Goal: Transaction & Acquisition: Purchase product/service

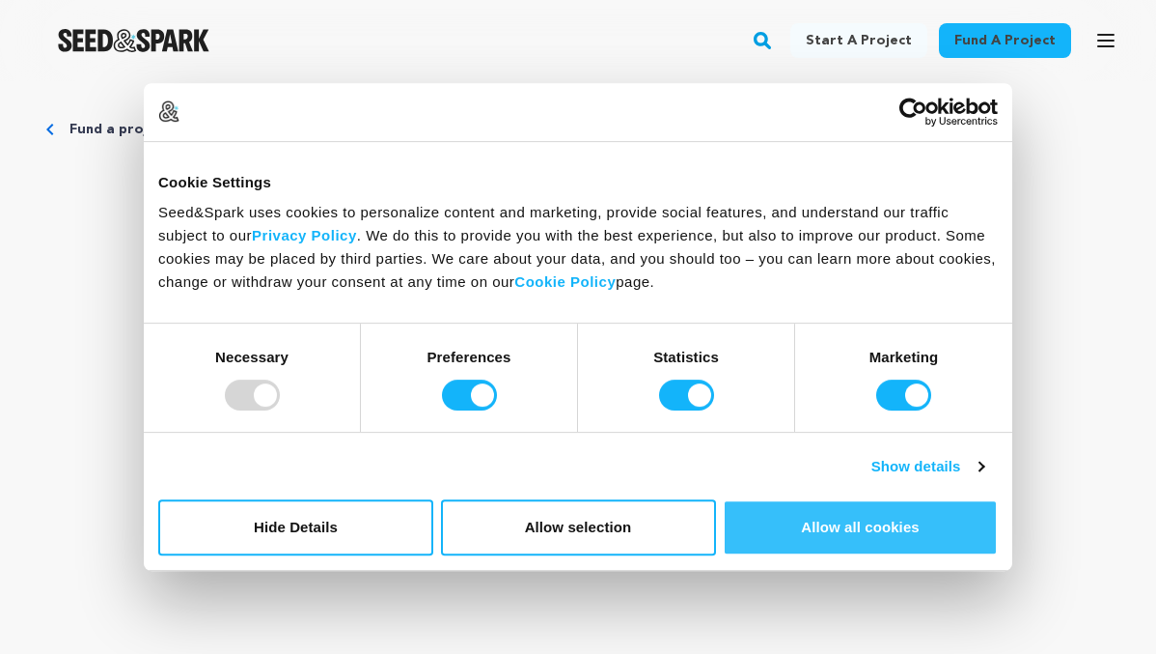
click at [847, 530] on button "Allow all cookies" at bounding box center [860, 527] width 275 height 56
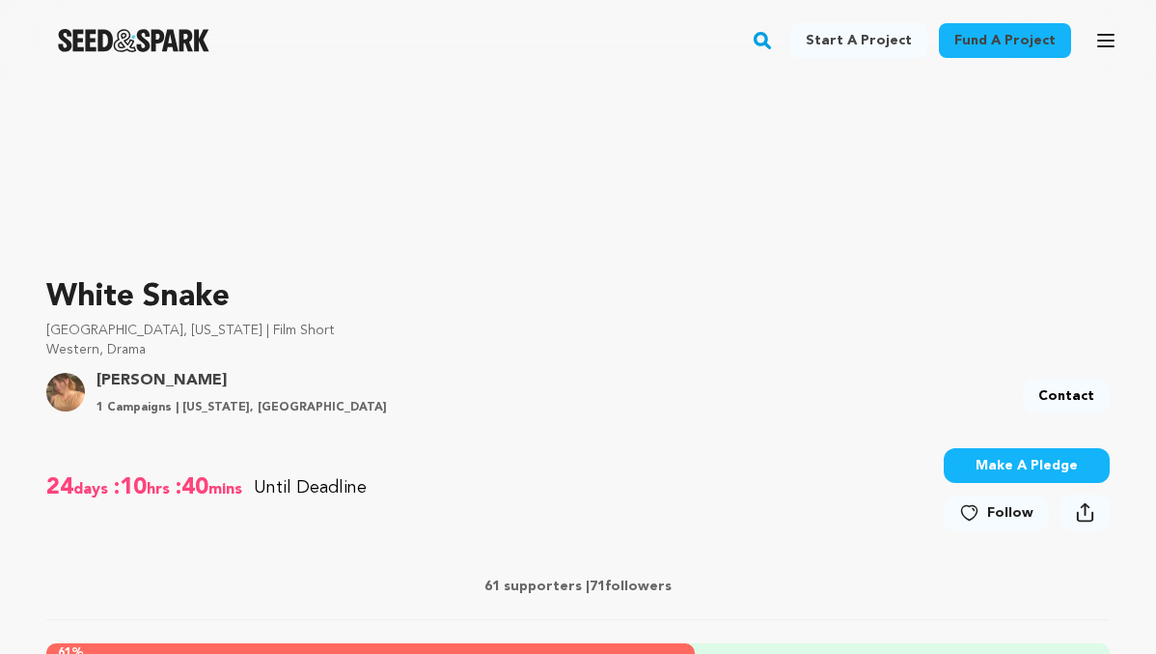
scroll to position [674, 0]
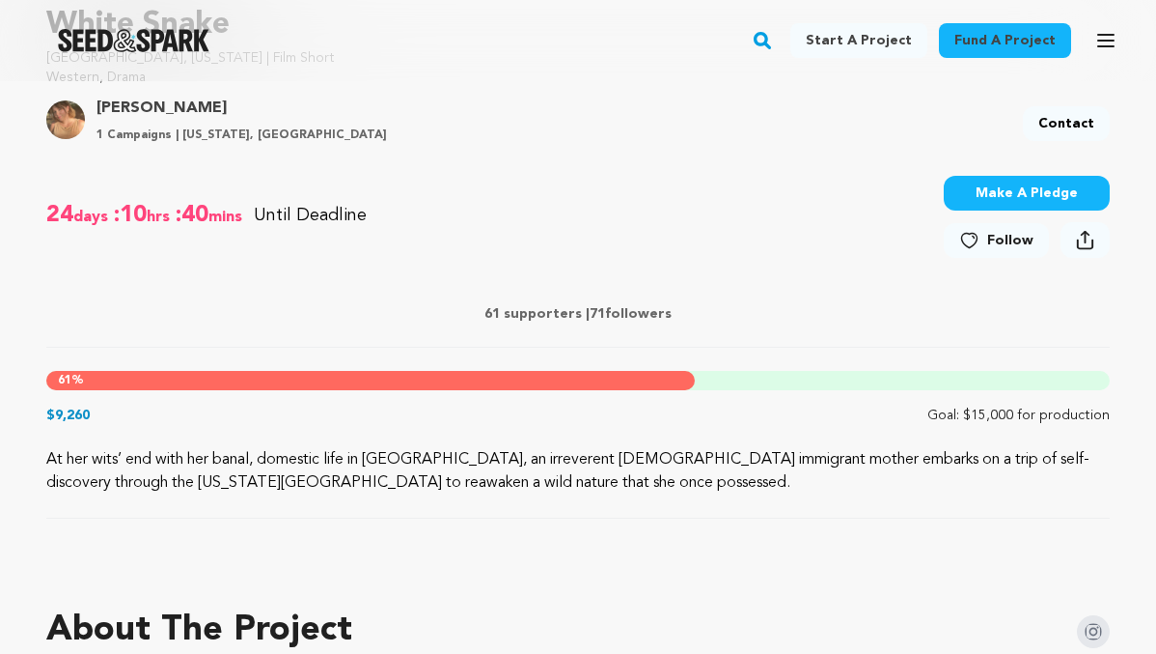
click at [983, 196] on button "Make A Pledge" at bounding box center [1027, 193] width 166 height 35
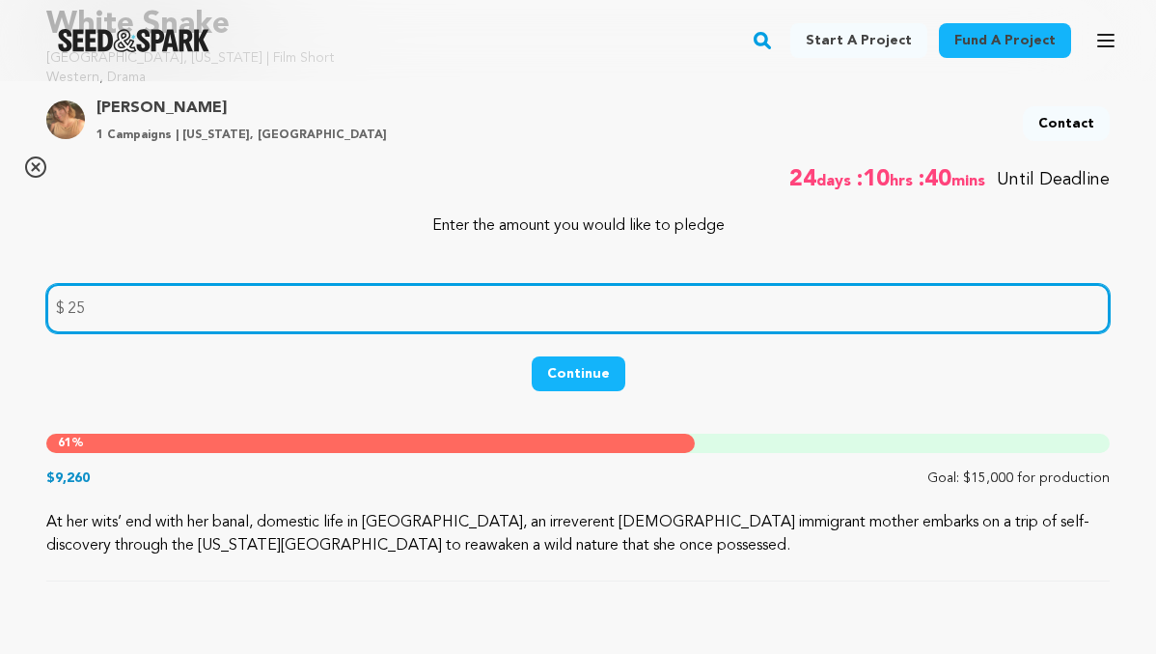
type input "25"
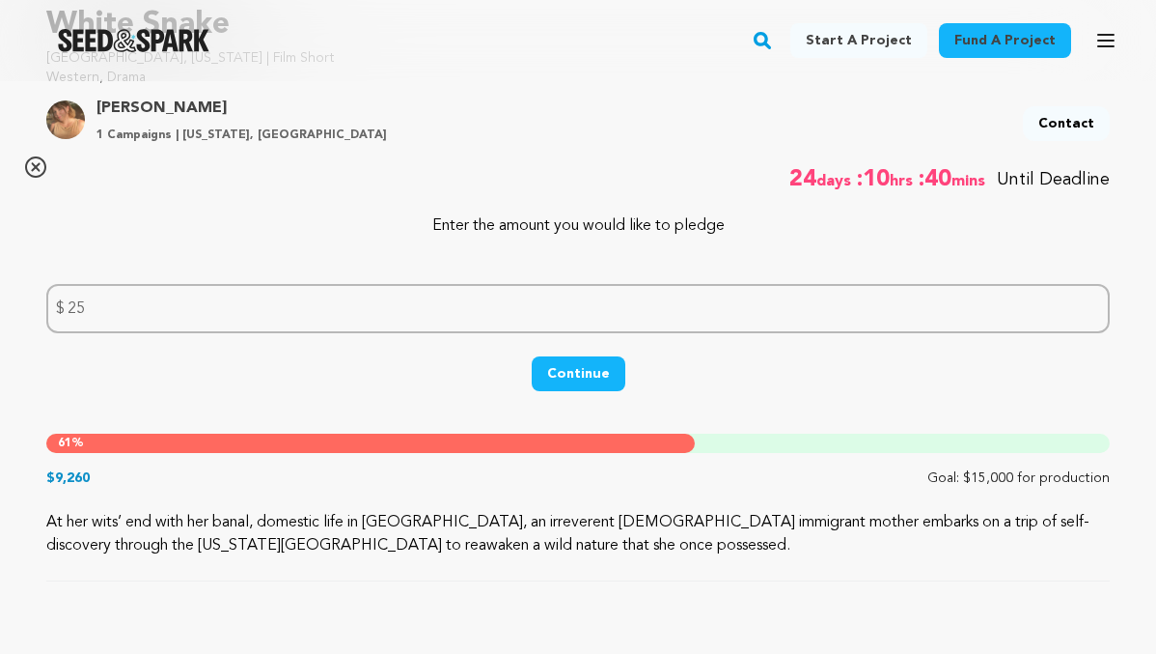
click at [578, 382] on button "Continue" at bounding box center [579, 373] width 94 height 35
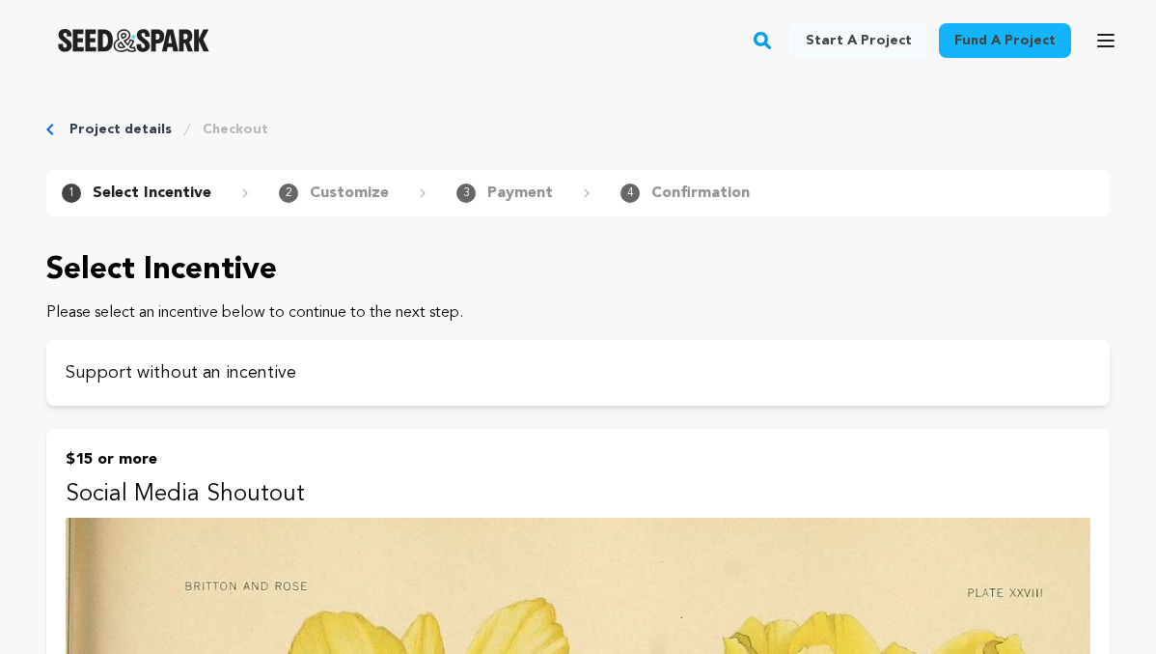
scroll to position [230, 0]
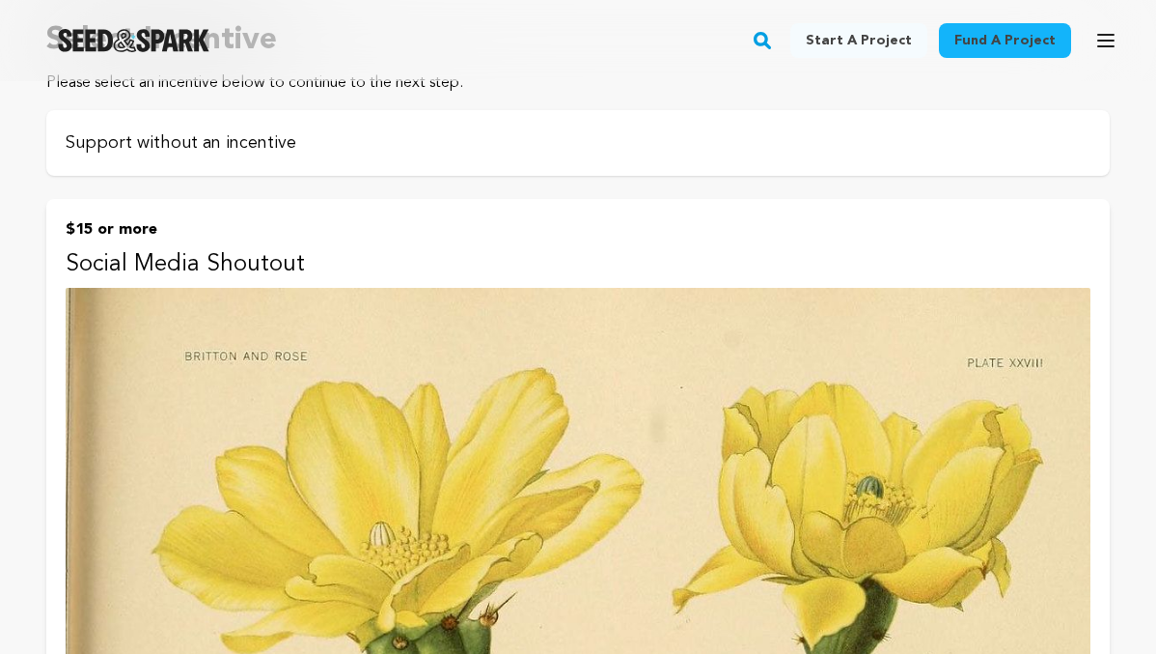
click at [461, 151] on p "Support without an incentive" at bounding box center [578, 142] width 1025 height 27
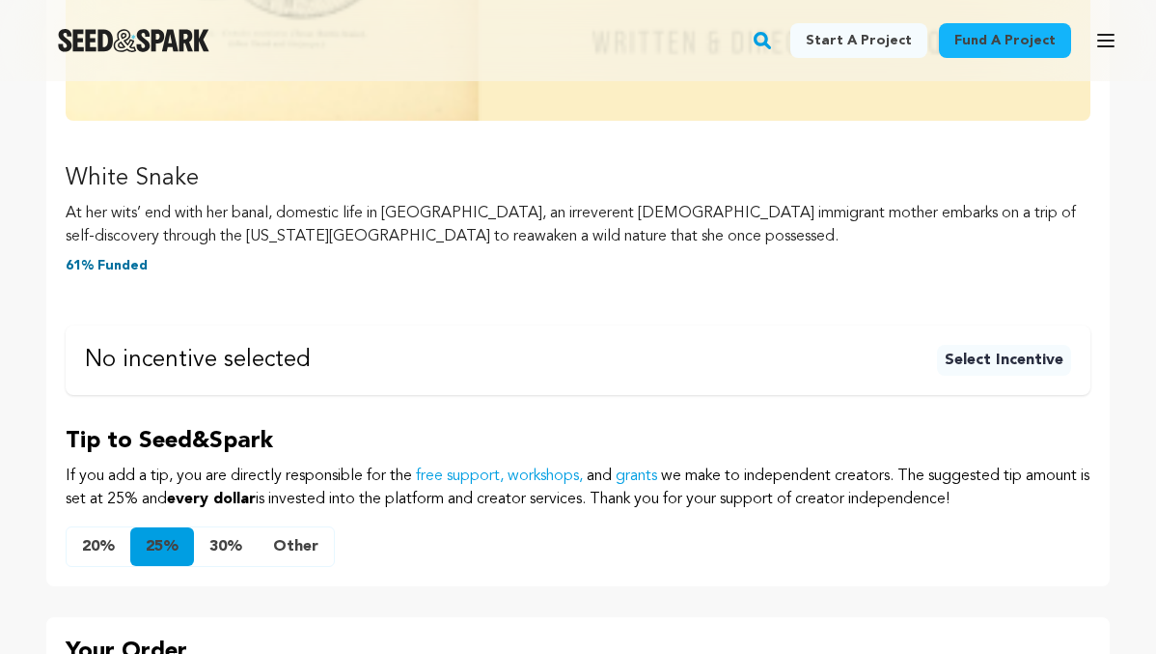
scroll to position [909, 0]
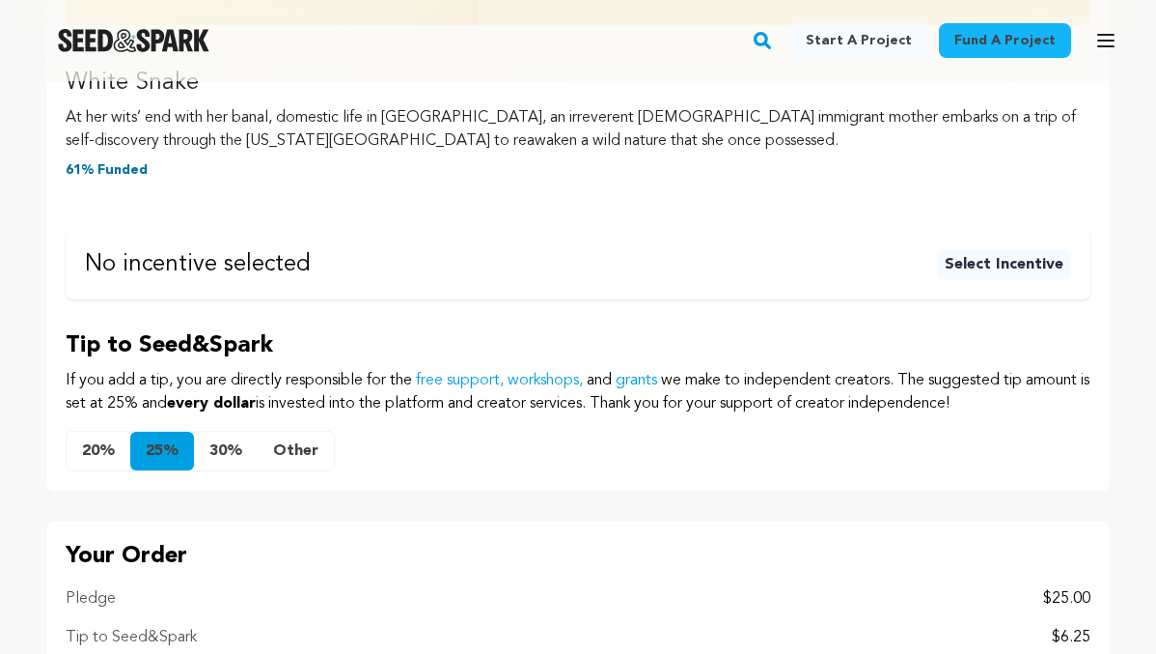
click at [304, 454] on button "Other" at bounding box center [296, 450] width 76 height 39
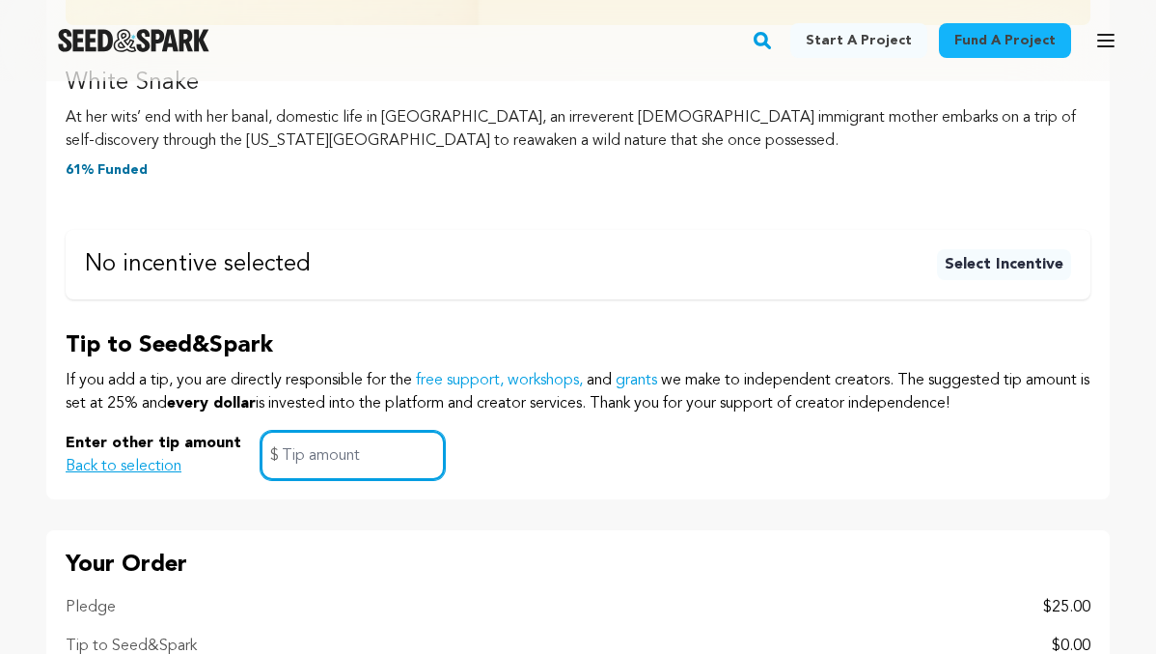
click at [320, 459] on input "text" at bounding box center [353, 455] width 184 height 49
type input "0"
click at [538, 565] on p "Your Order" at bounding box center [578, 564] width 1025 height 31
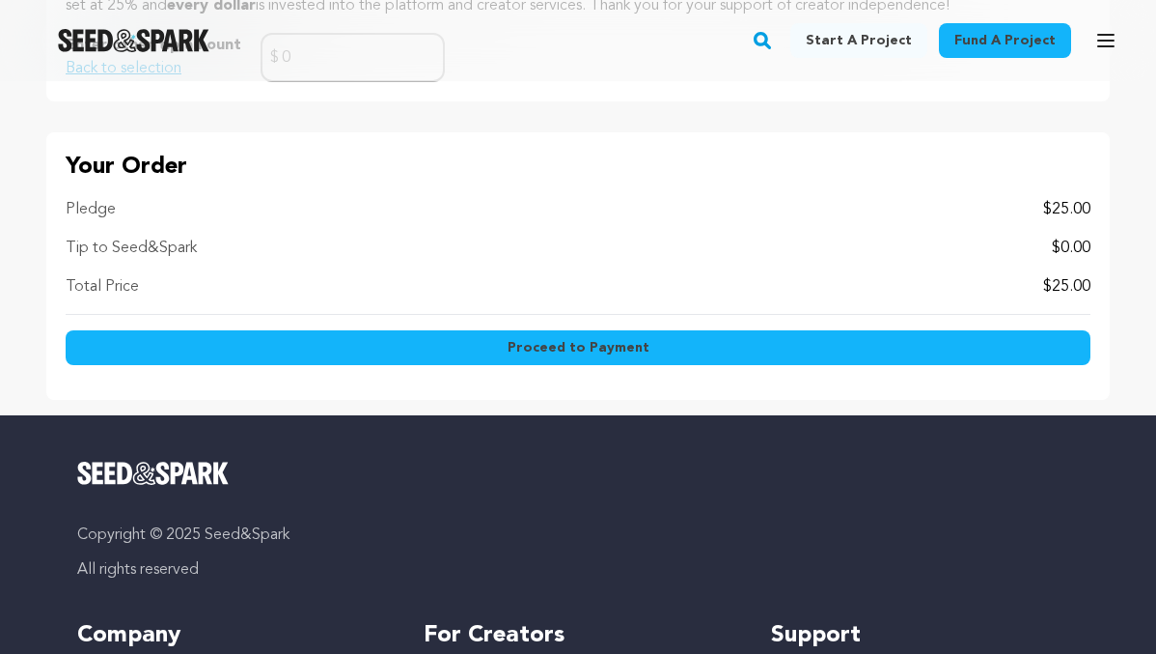
scroll to position [1322, 0]
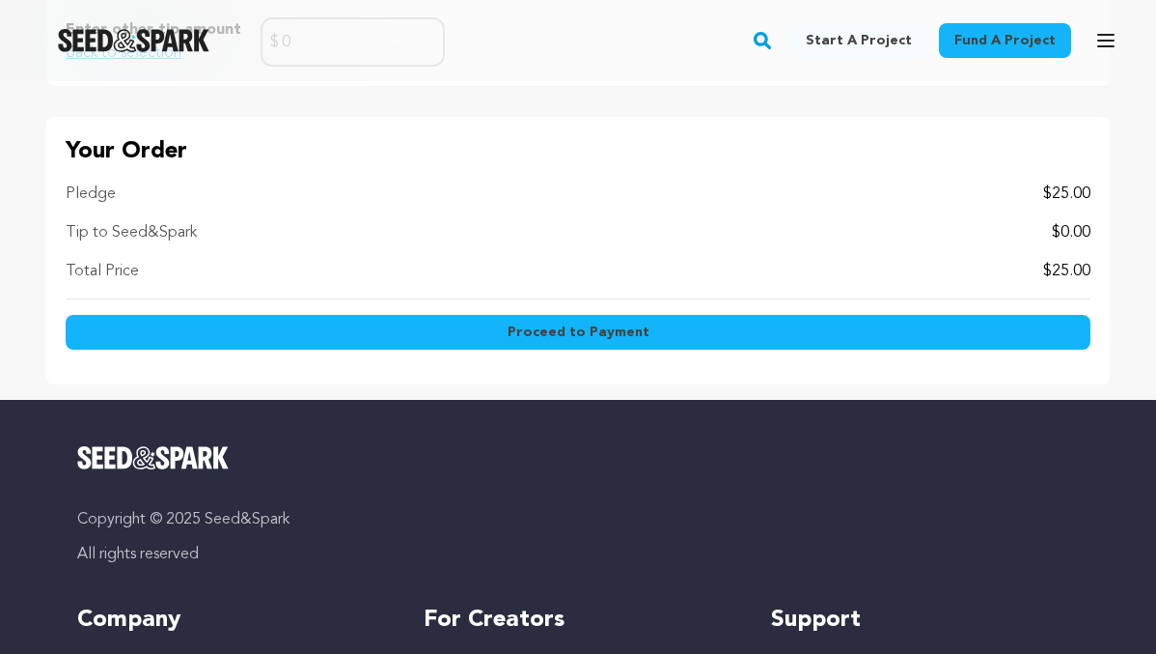
click at [494, 342] on button "Proceed to Payment" at bounding box center [578, 332] width 1025 height 35
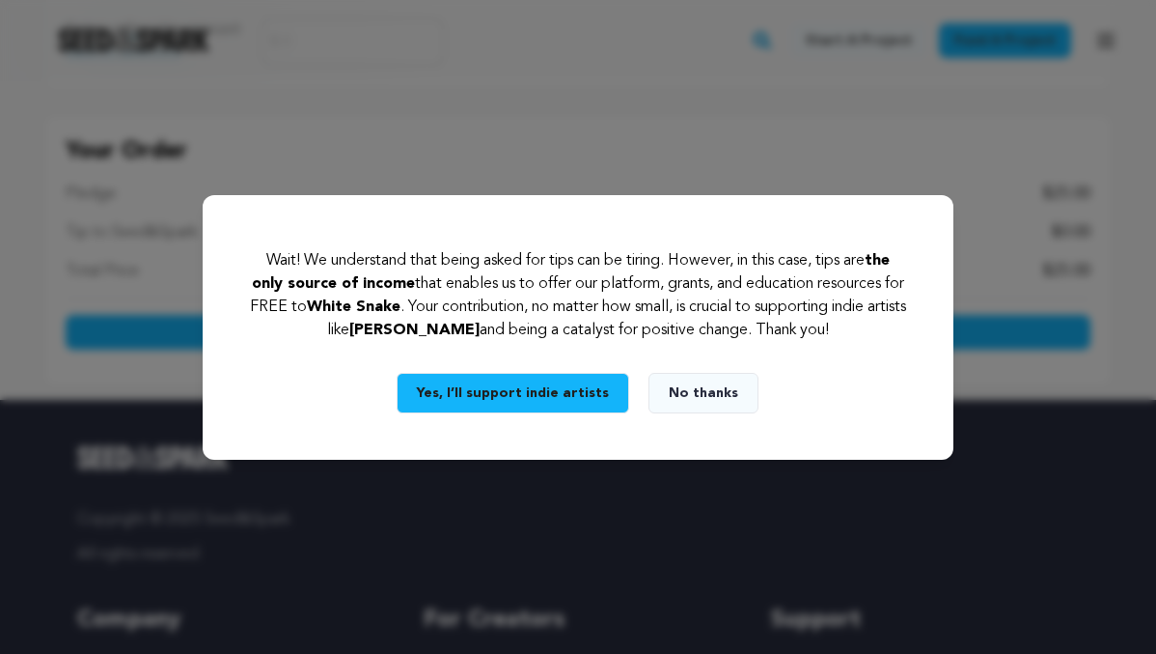
click at [731, 405] on button "No thanks" at bounding box center [704, 393] width 110 height 41
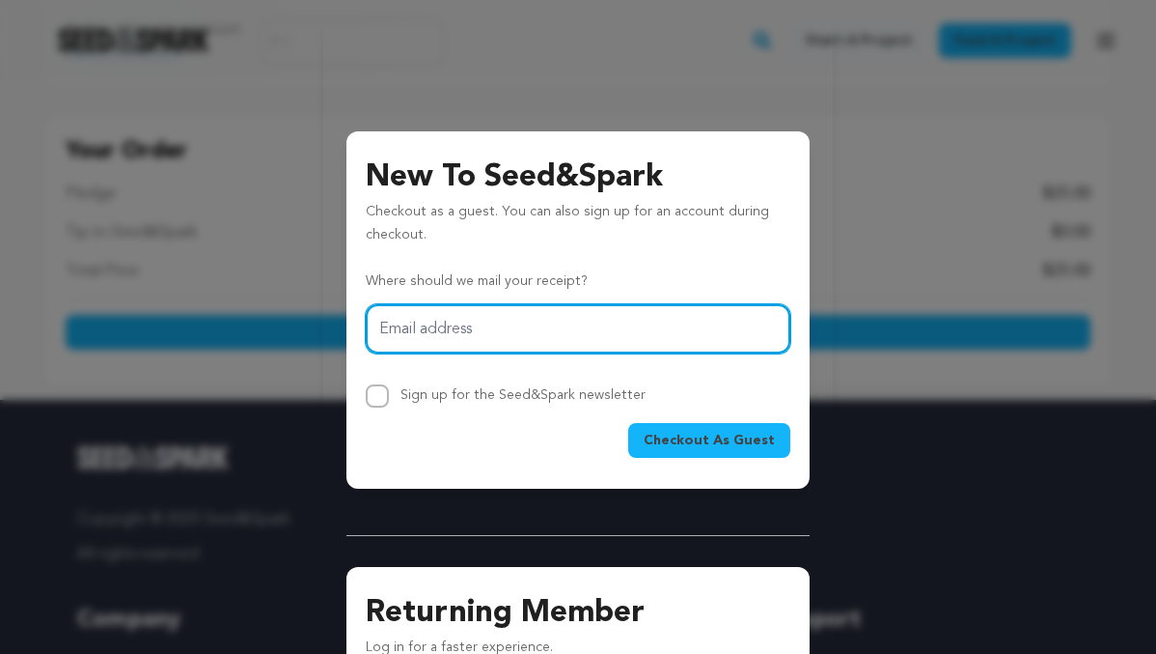
click at [570, 335] on input "Email address" at bounding box center [578, 328] width 425 height 49
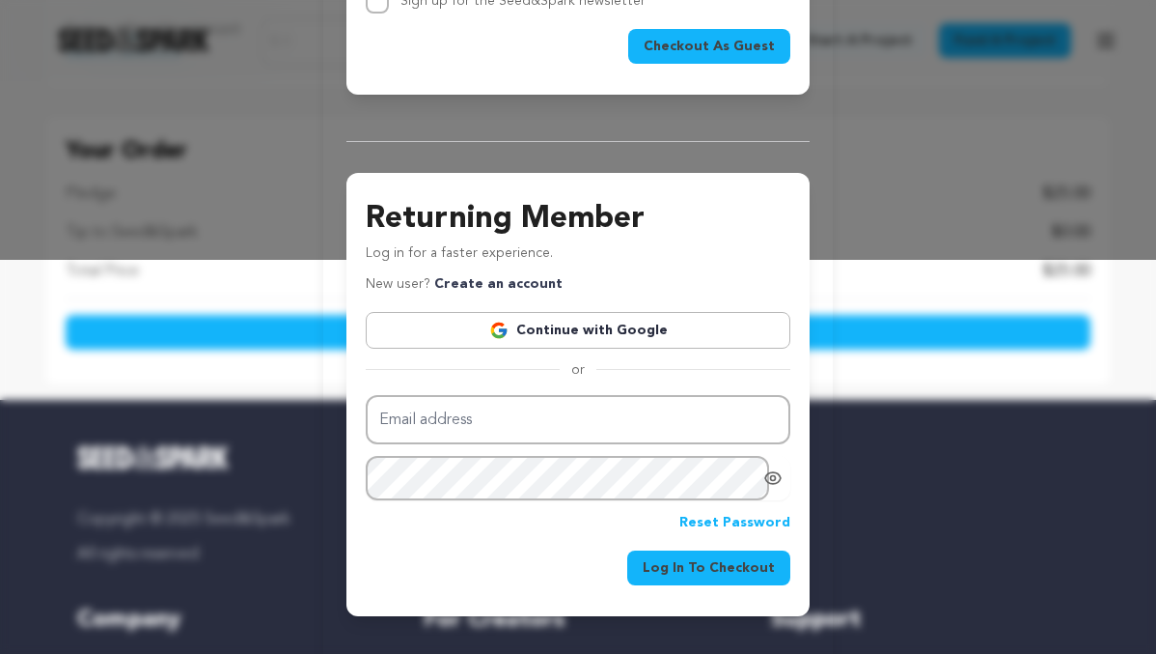
scroll to position [438, 0]
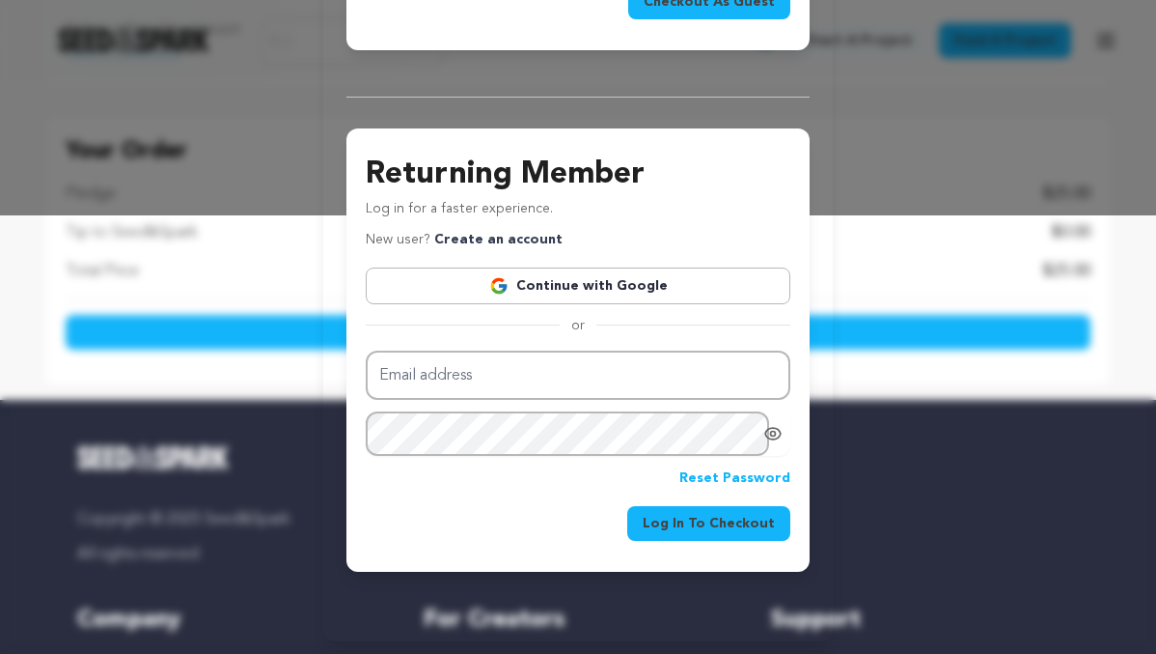
click at [449, 304] on div "Returning Member Log in for a faster experience. New user? Create an account Co…" at bounding box center [578, 346] width 425 height 388
click at [457, 287] on link "Continue with Google" at bounding box center [578, 285] width 425 height 37
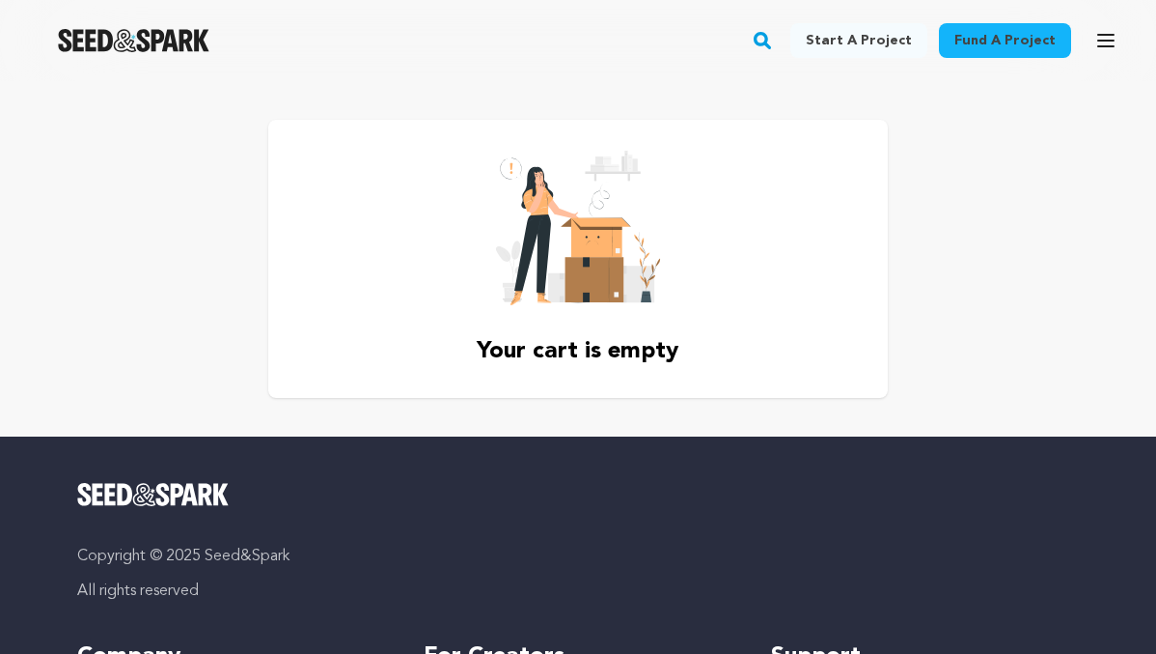
scroll to position [230, 0]
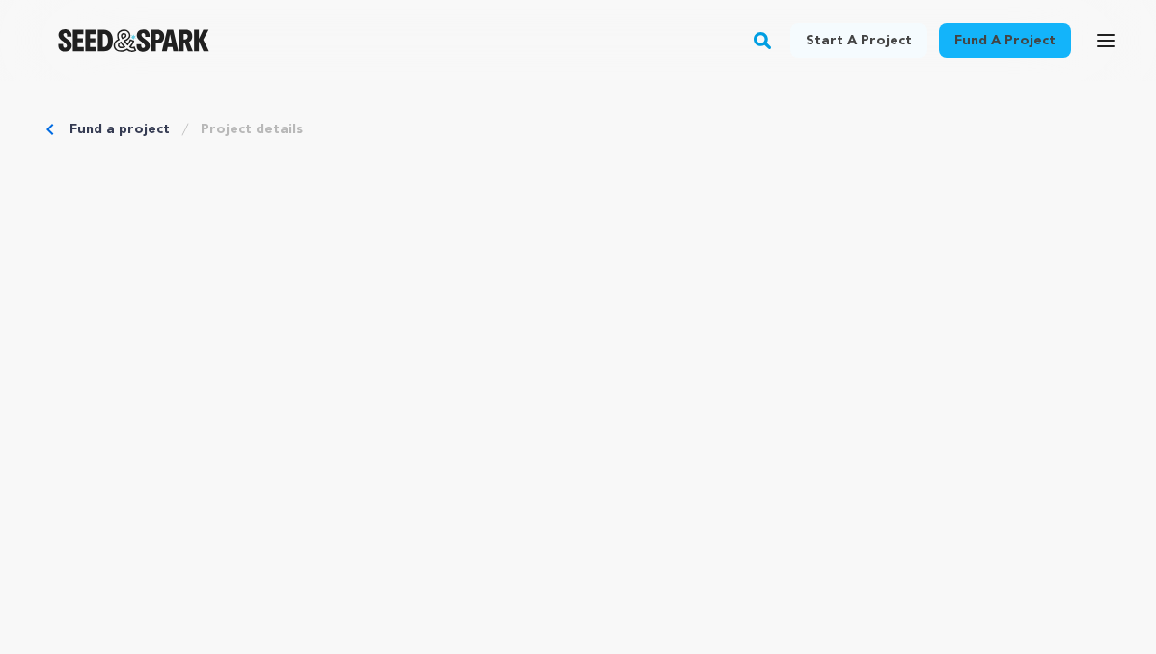
scroll to position [674, 0]
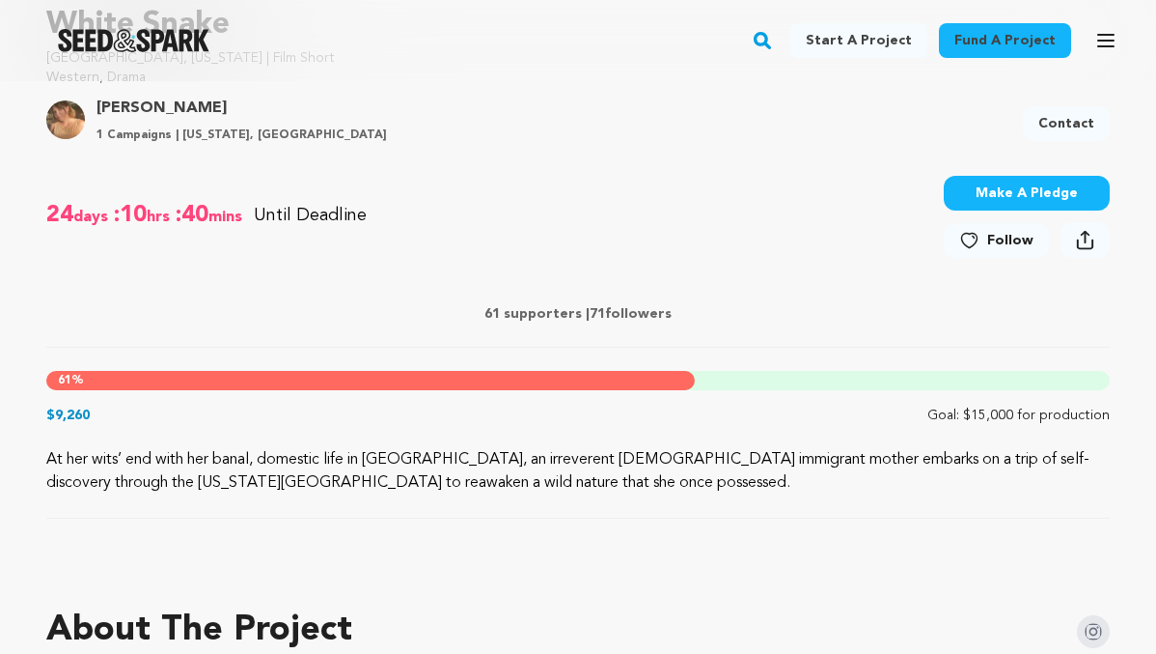
click at [999, 194] on button "Make A Pledge" at bounding box center [1027, 193] width 166 height 35
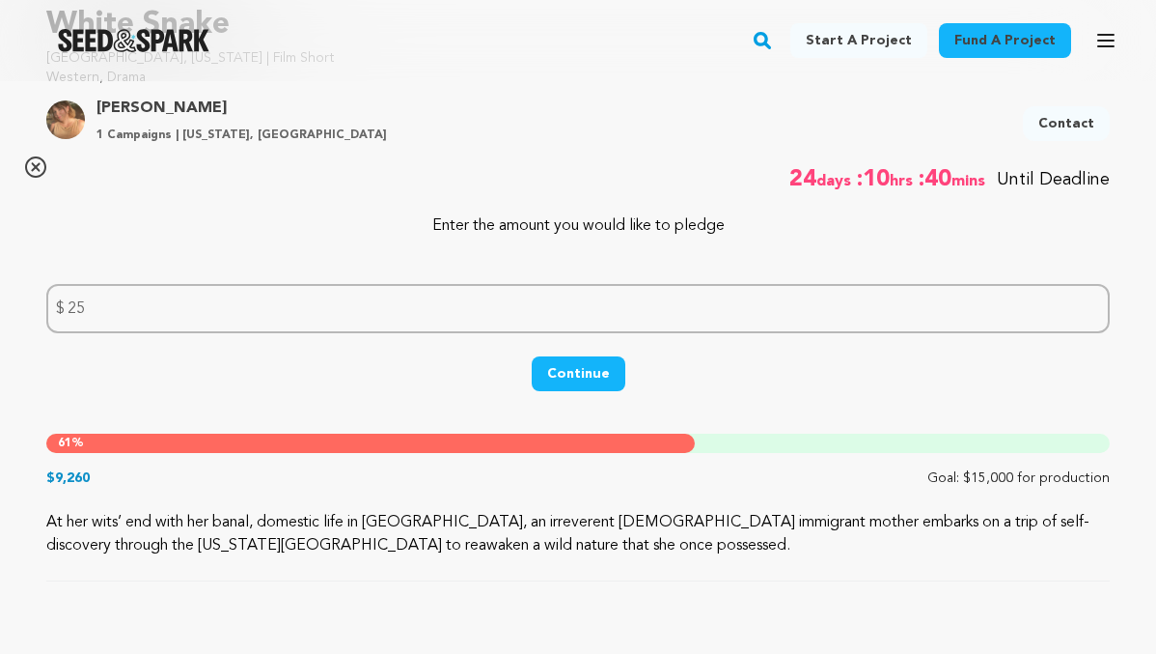
click at [570, 371] on button "Continue" at bounding box center [579, 373] width 94 height 35
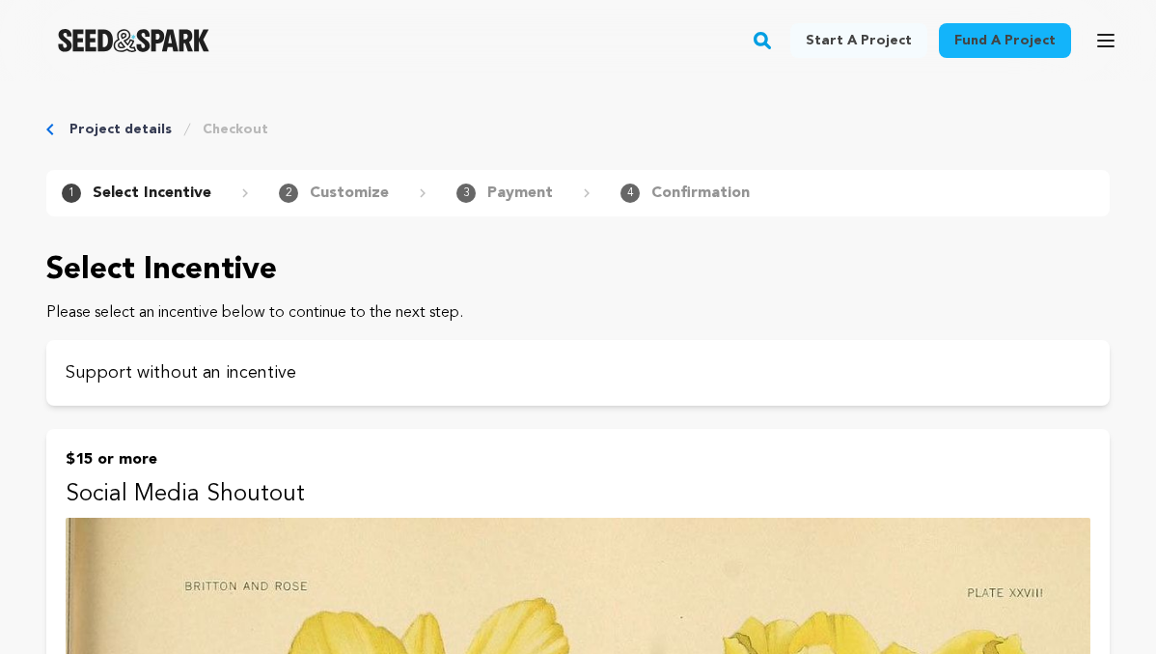
click at [570, 371] on p "Support without an incentive" at bounding box center [578, 372] width 1025 height 27
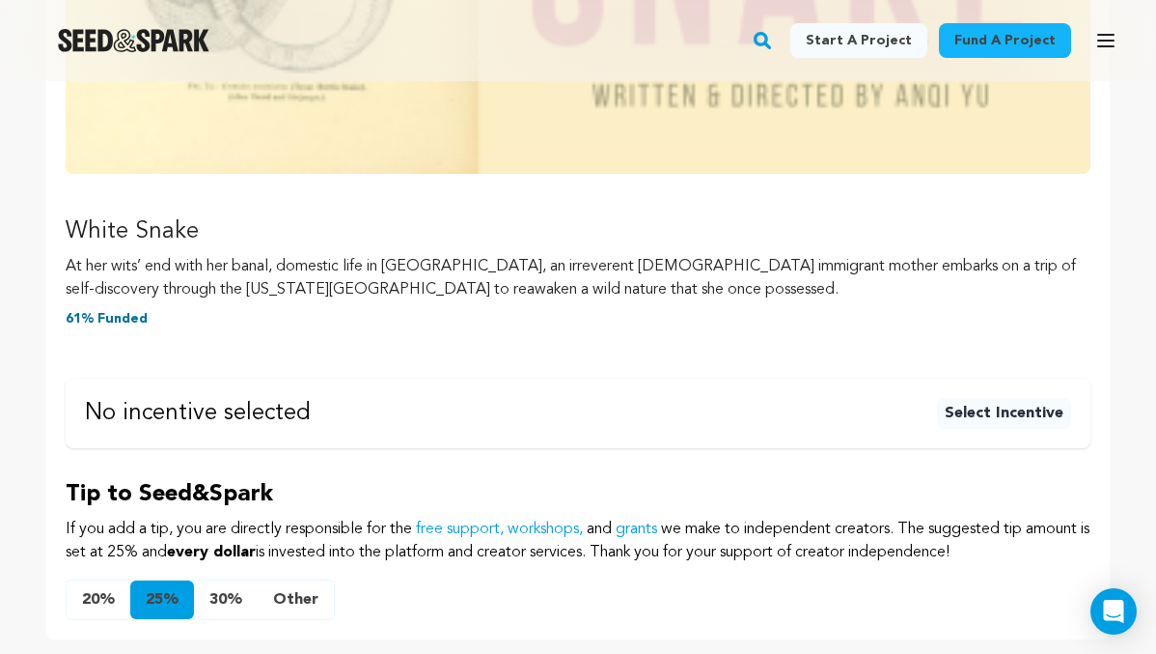
scroll to position [834, 0]
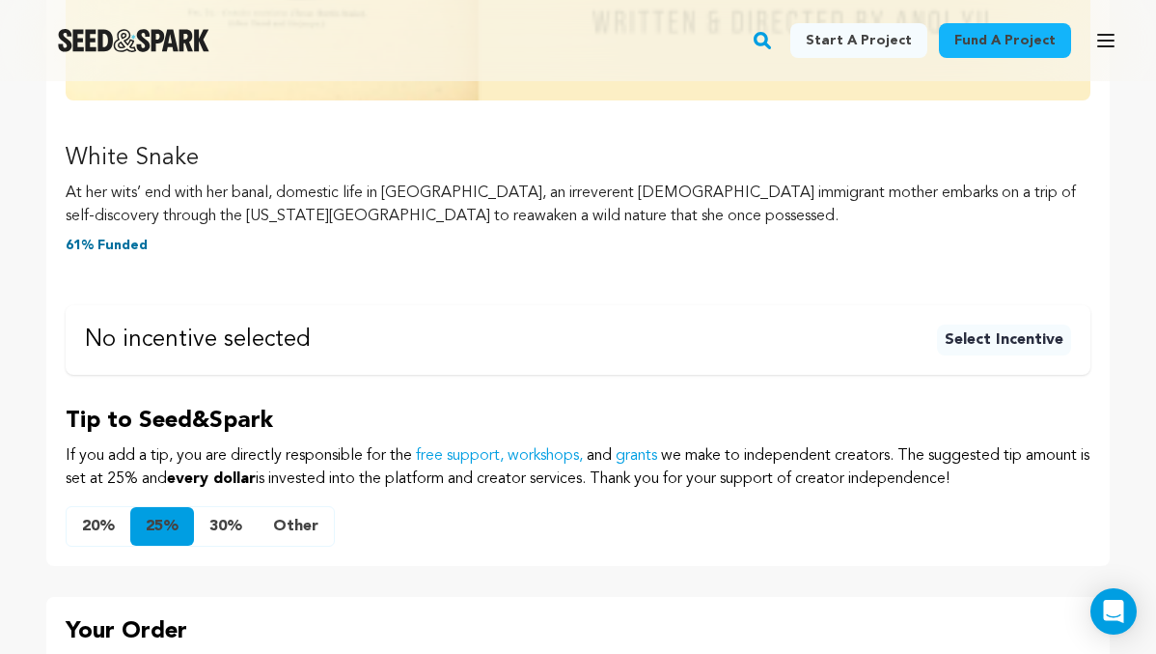
click at [304, 524] on button "Other" at bounding box center [296, 526] width 76 height 39
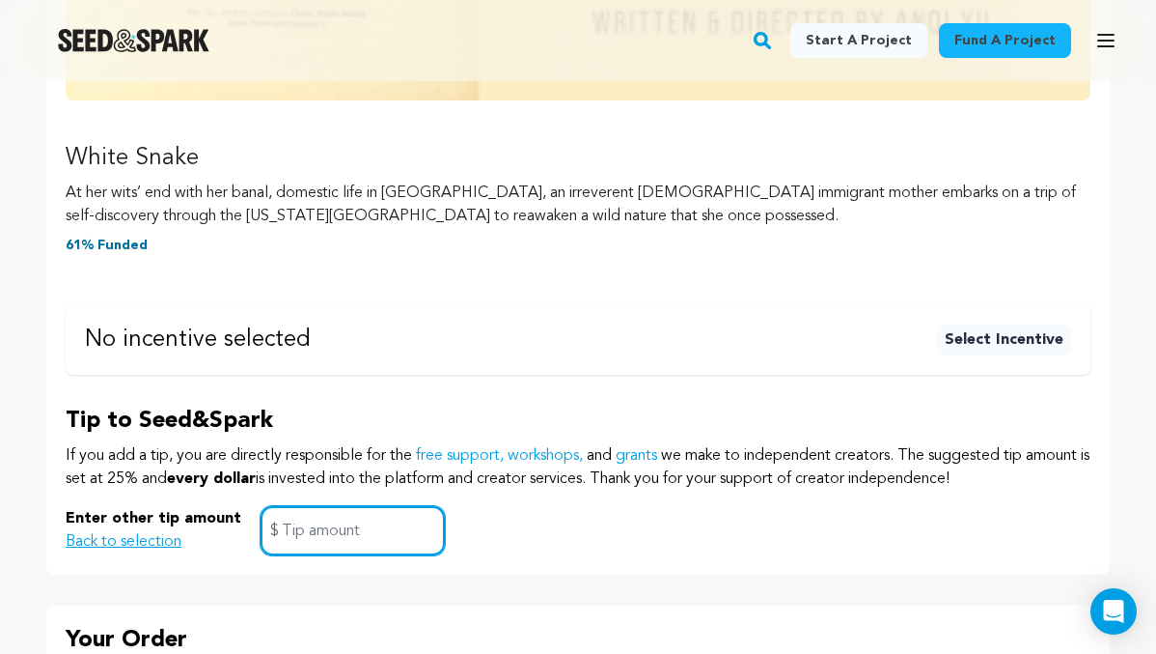
click at [390, 516] on input "text" at bounding box center [353, 530] width 184 height 49
type input "0"
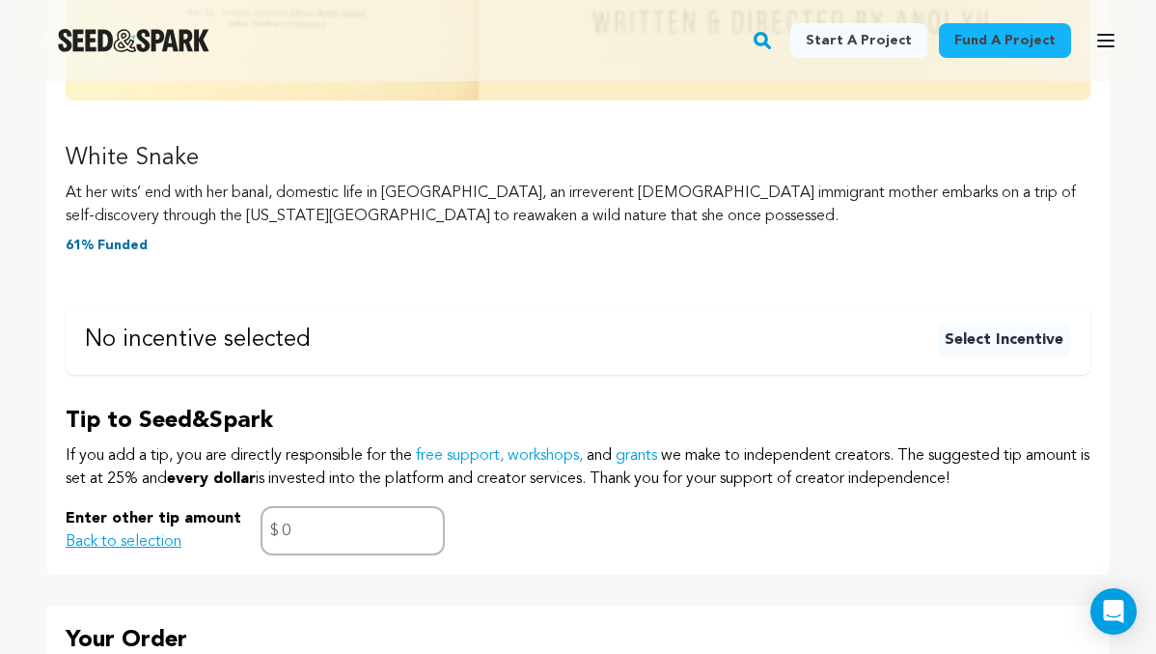
click at [532, 461] on link "free support, workshops," at bounding box center [499, 455] width 167 height 15
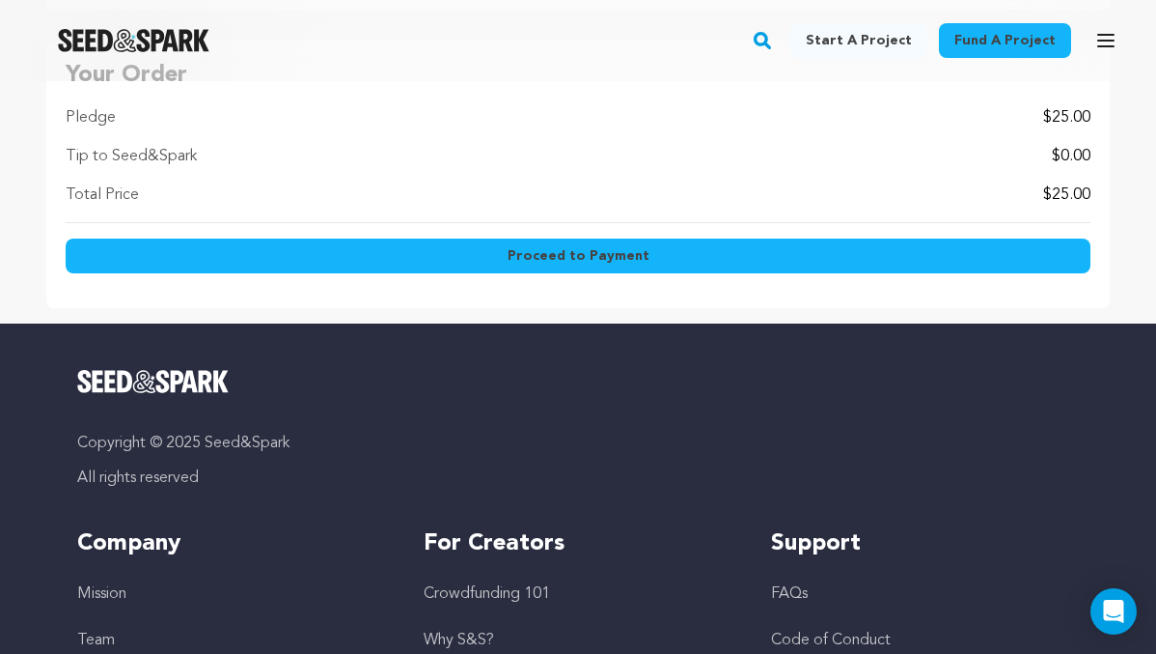
scroll to position [1403, 0]
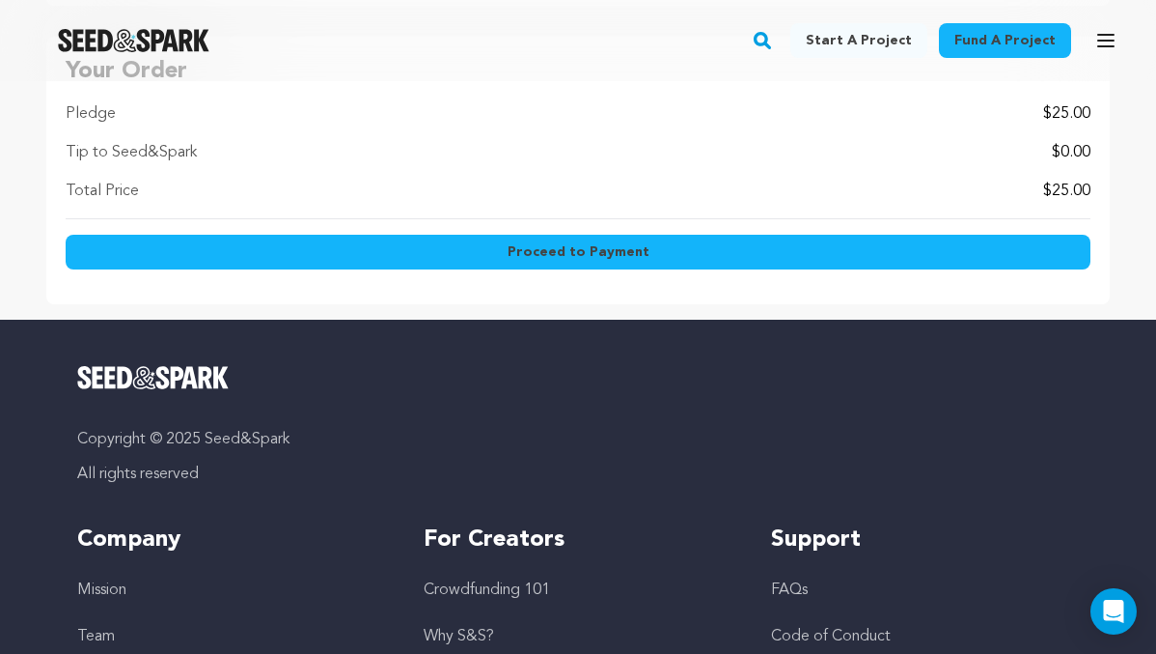
click at [663, 261] on button "Proceed to Payment" at bounding box center [578, 252] width 1025 height 35
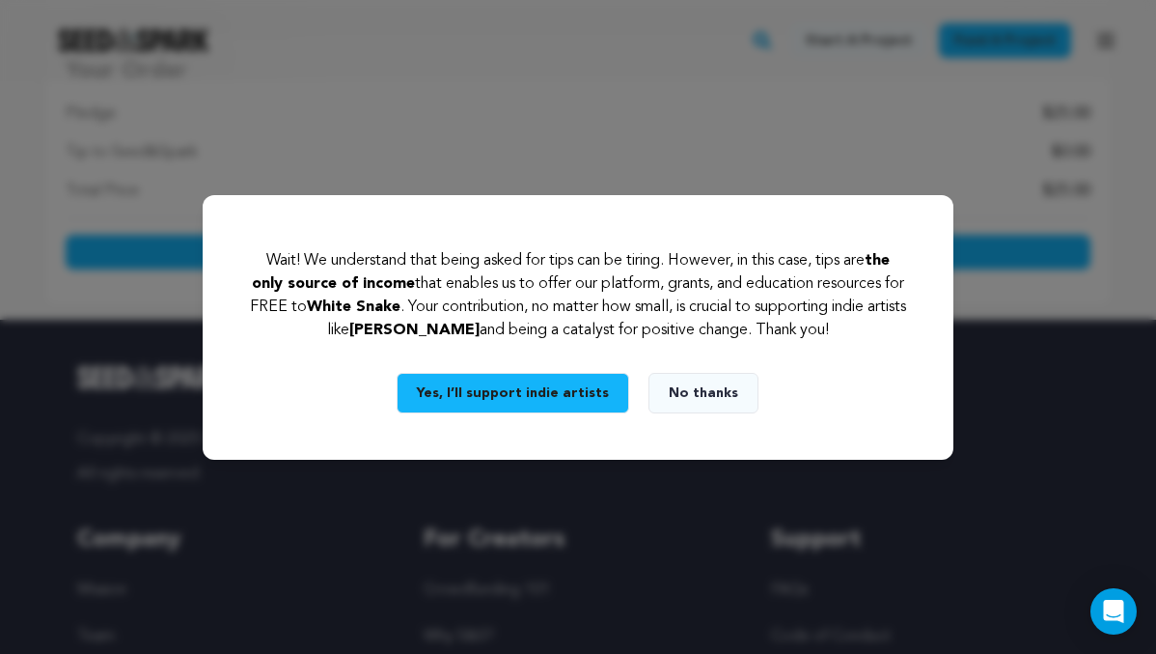
click at [697, 393] on button "No thanks" at bounding box center [704, 393] width 110 height 41
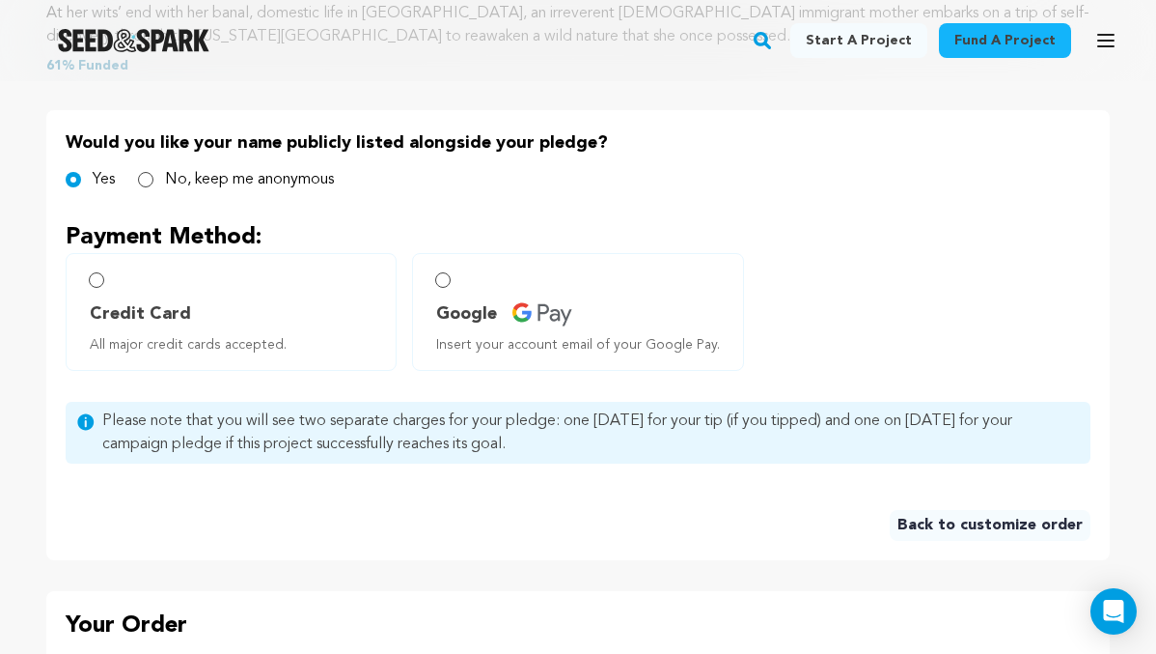
scroll to position [913, 0]
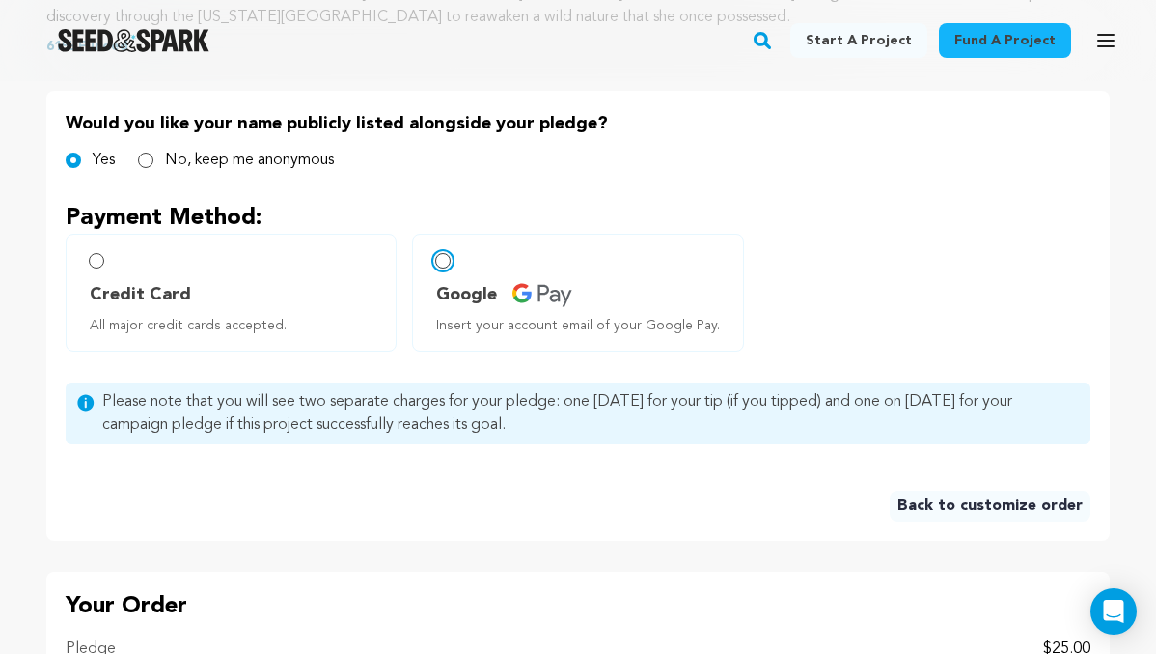
click at [444, 259] on input "Google Insert your account email of your Google Pay." at bounding box center [442, 260] width 15 height 15
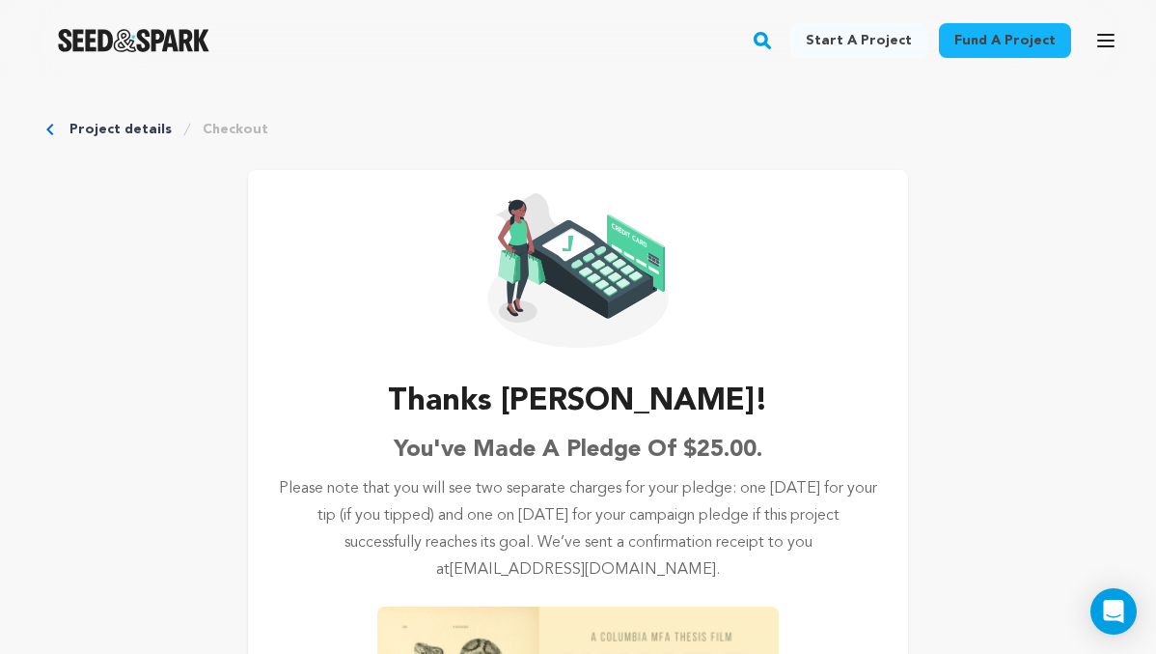
scroll to position [337, 0]
